Goal: Check status: Check status

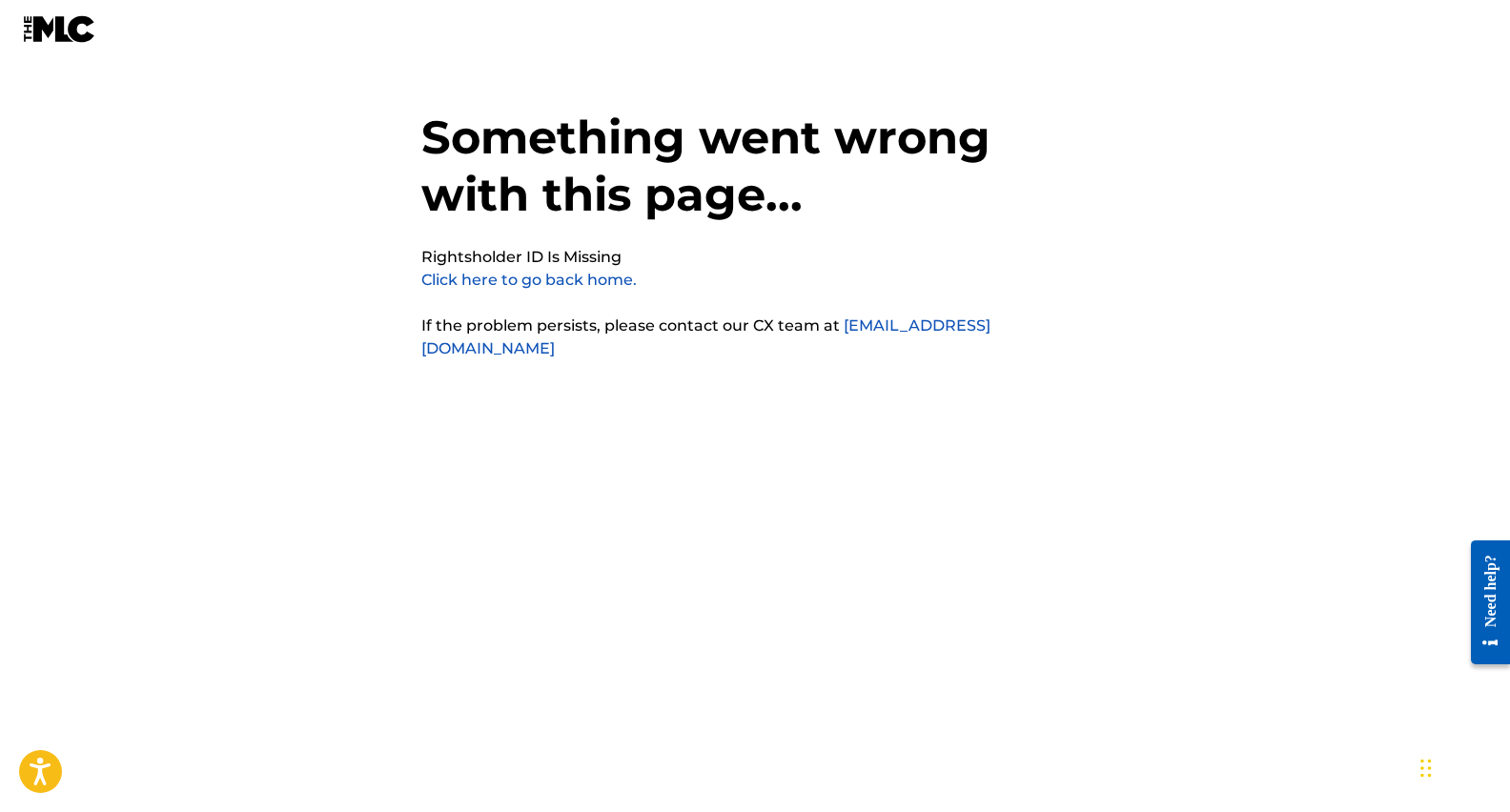
click at [603, 281] on link "Click here to go back home." at bounding box center [529, 280] width 215 height 18
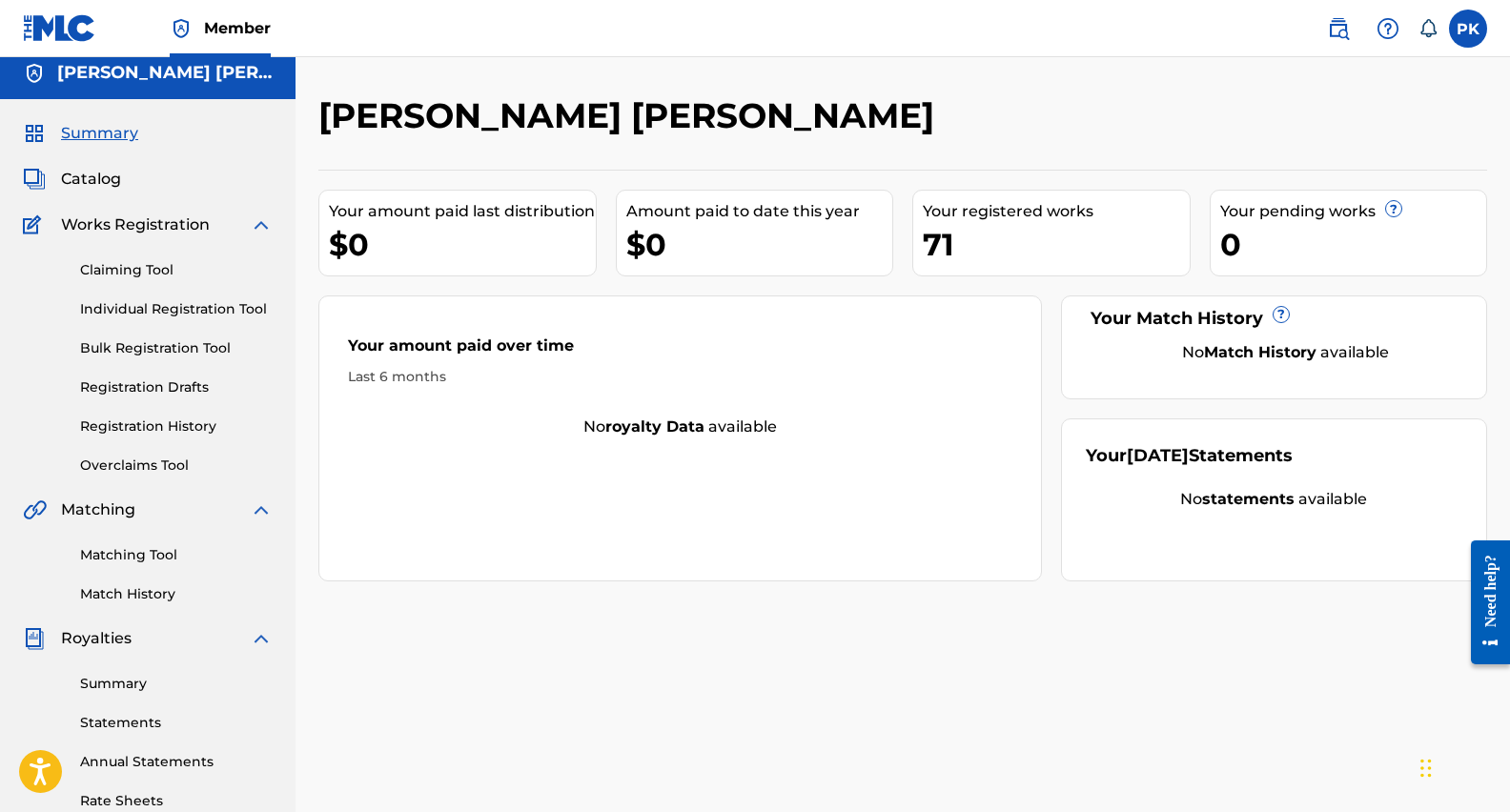
scroll to position [13, 0]
